Goal: Check status: Check status

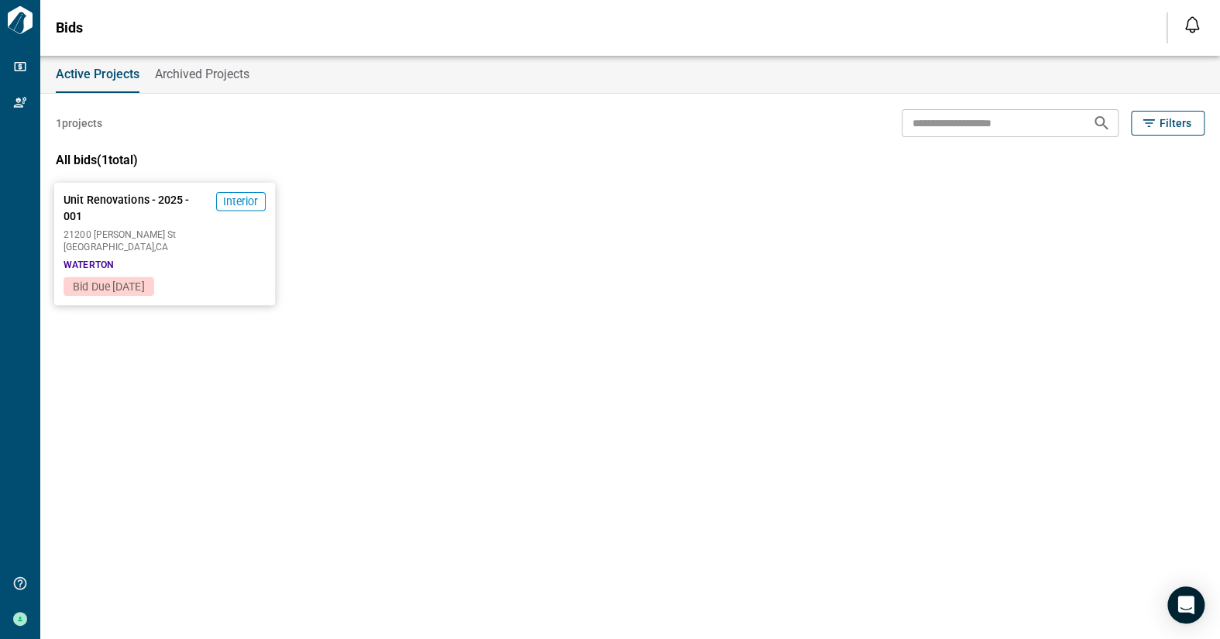
click at [158, 204] on span "Unit Renovations - 2025 - 001" at bounding box center [137, 208] width 146 height 32
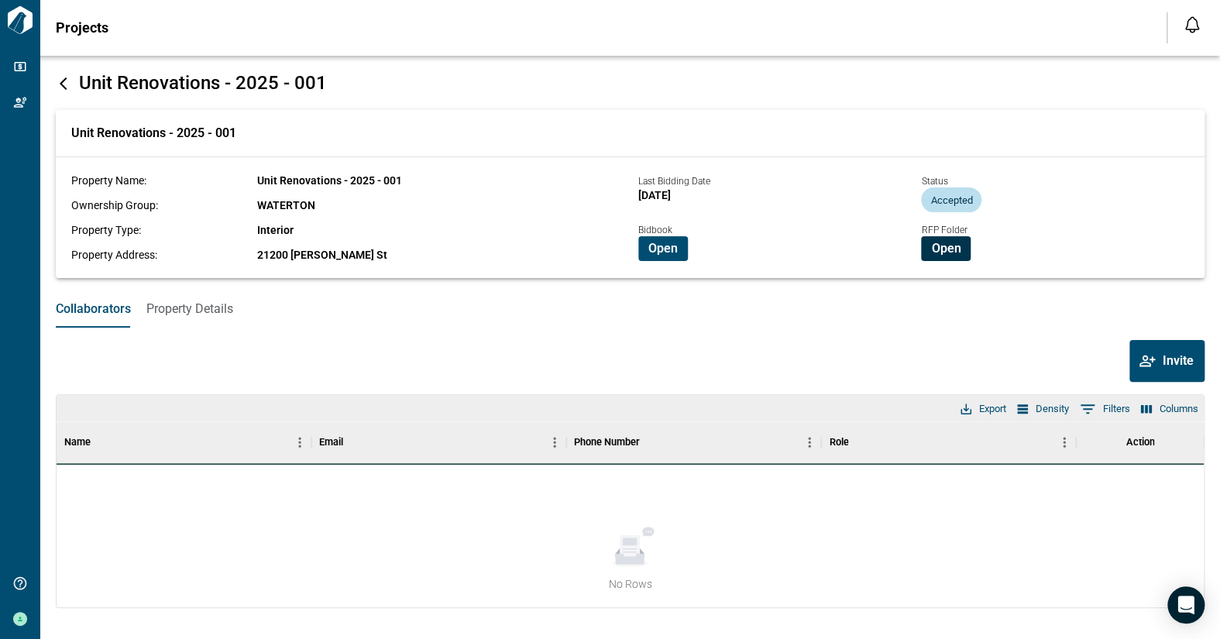
click at [950, 251] on span "Open" at bounding box center [945, 248] width 29 height 15
